Goal: Browse casually: Explore the website without a specific task or goal

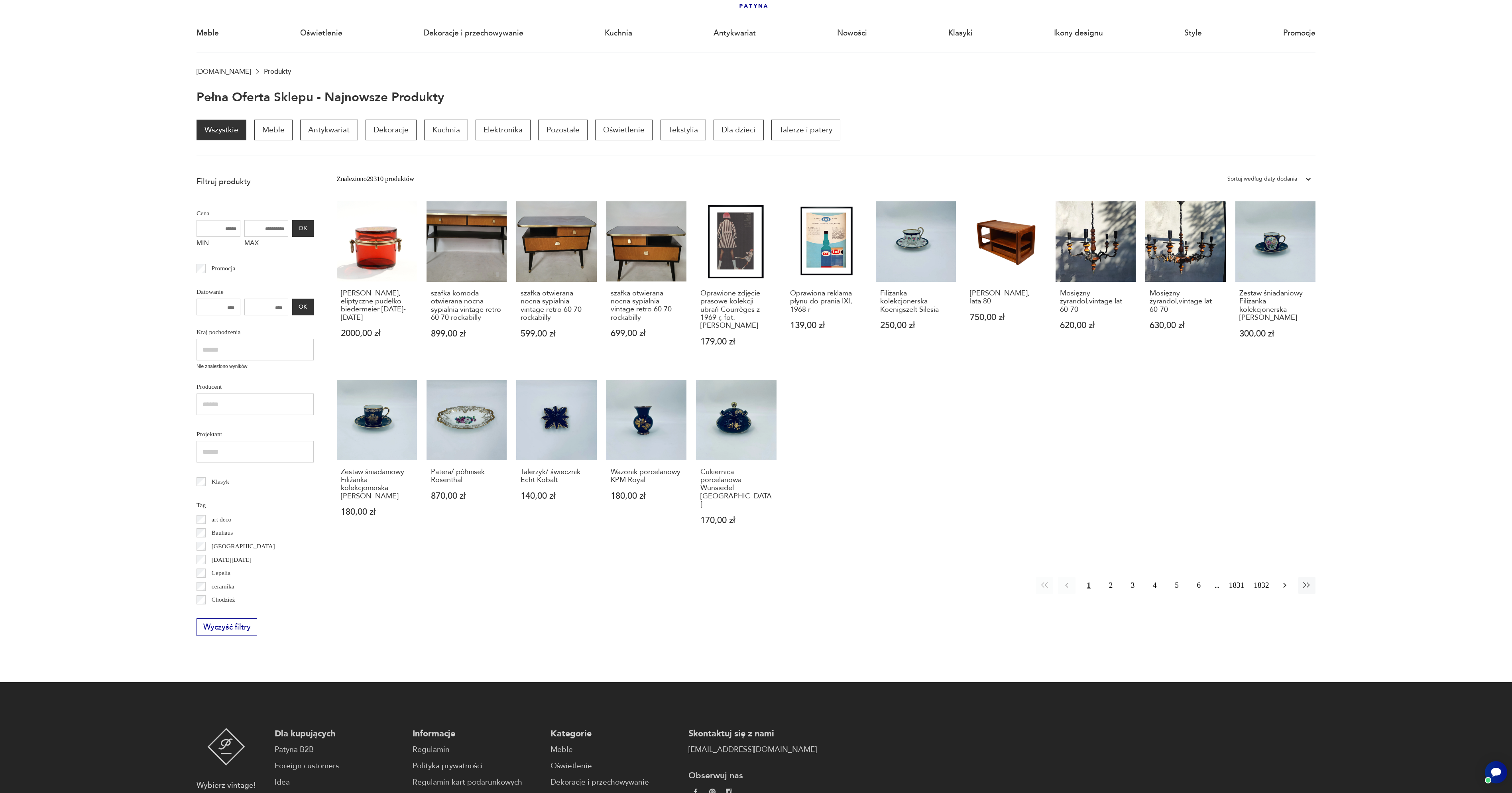
click at [1284, 589] on icon "button" at bounding box center [1285, 585] width 9 height 9
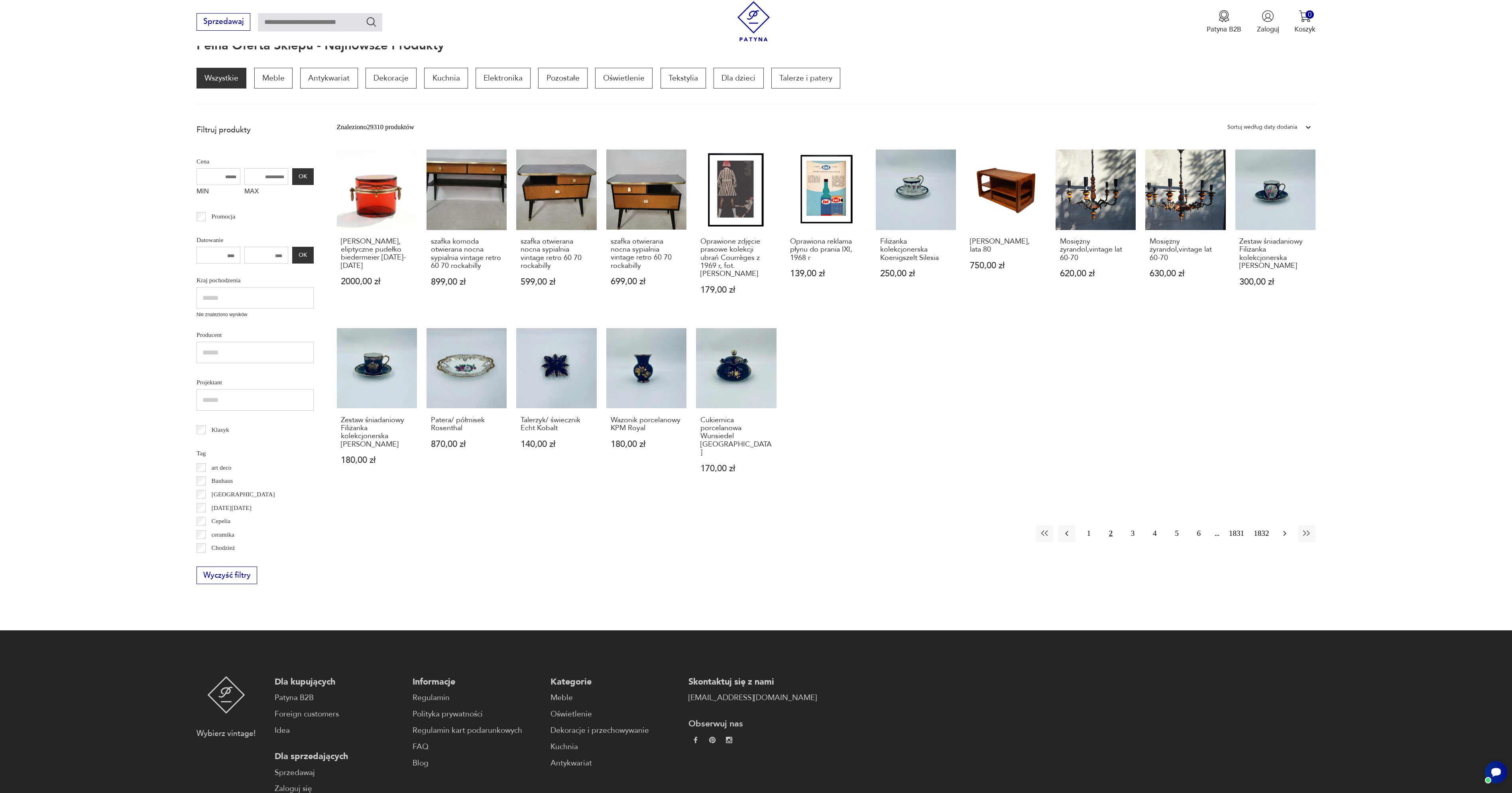
scroll to position [107, 0]
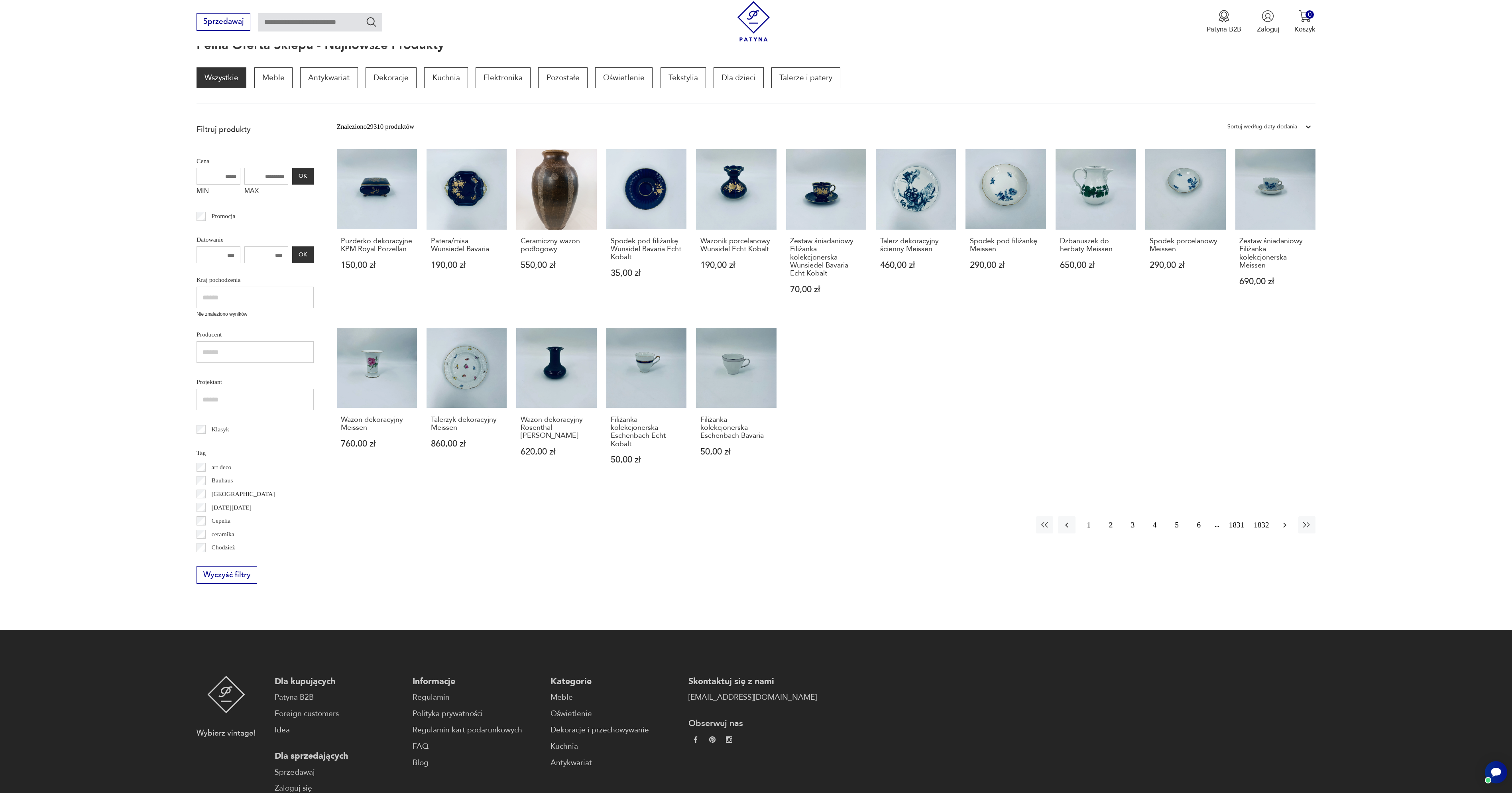
click at [1284, 525] on icon "button" at bounding box center [1285, 525] width 9 height 9
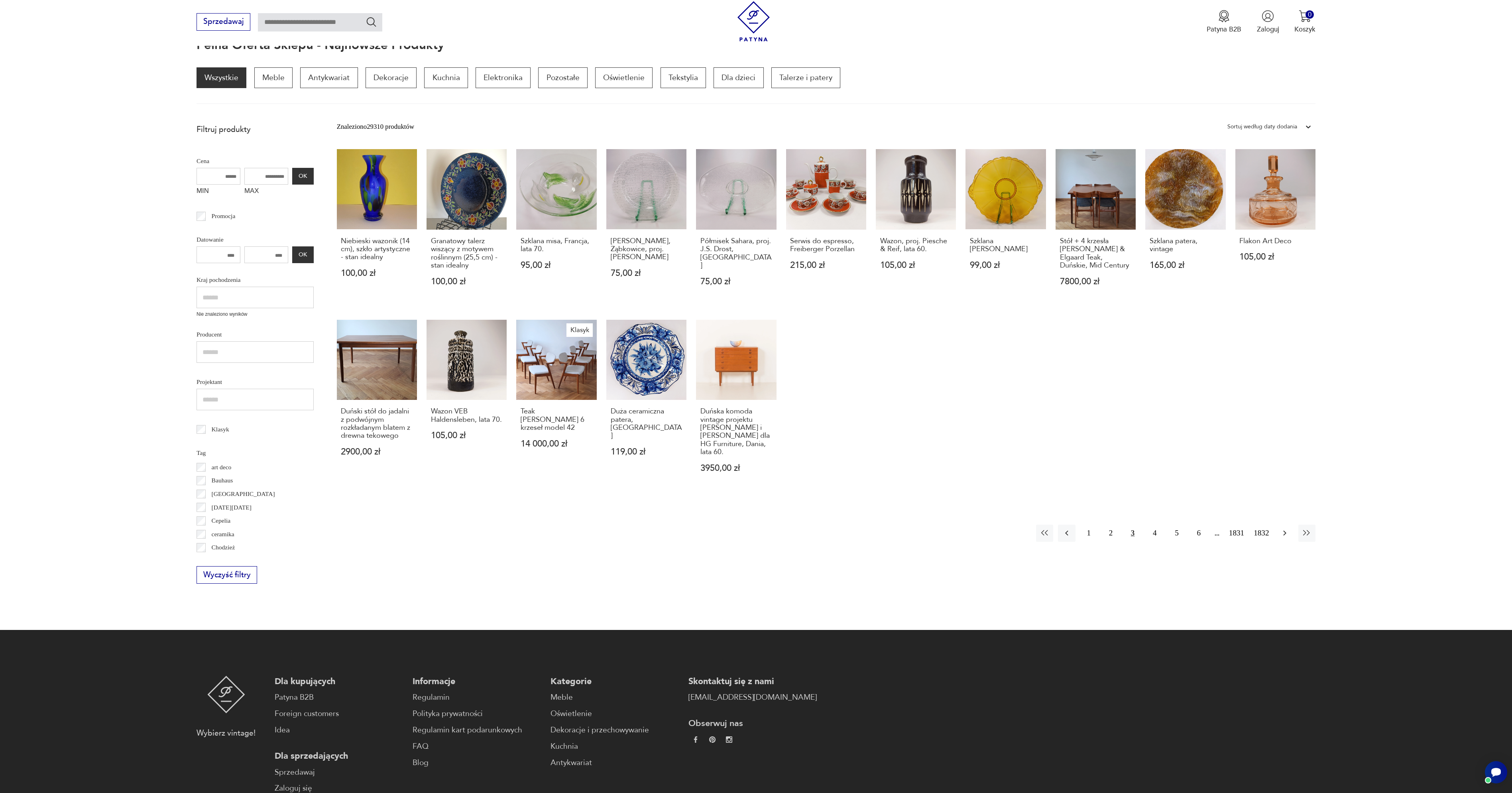
click at [1285, 531] on icon "button" at bounding box center [1285, 533] width 9 height 9
